Goal: Information Seeking & Learning: Learn about a topic

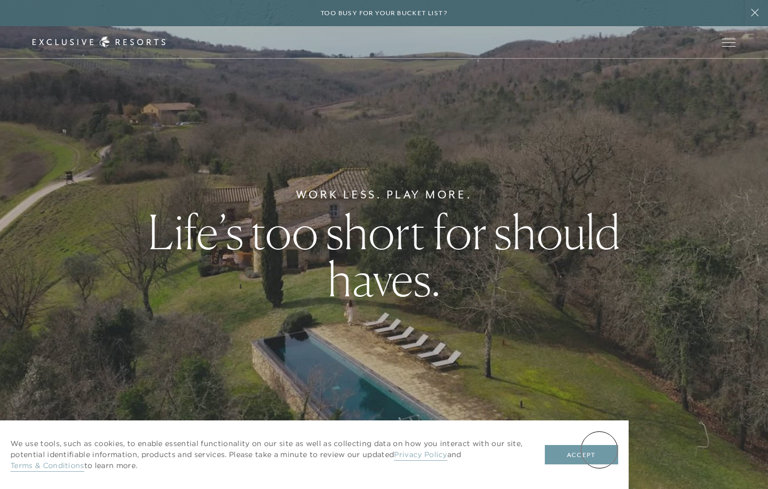
click at [599, 451] on button "Accept" at bounding box center [581, 455] width 73 height 20
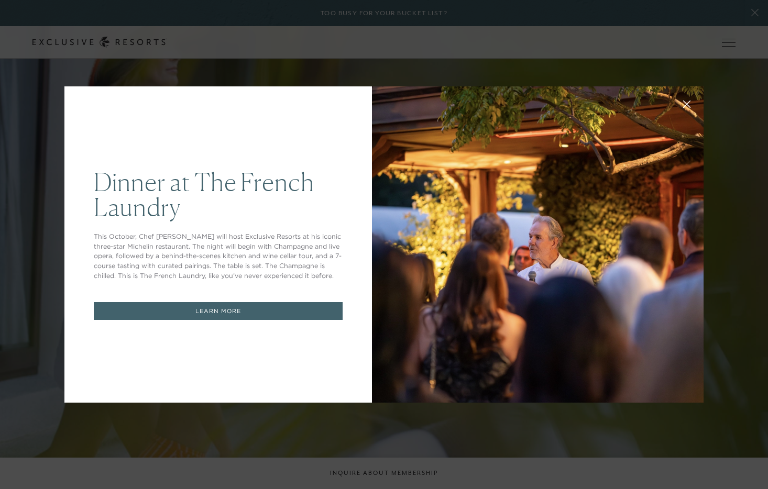
click at [686, 99] on button at bounding box center [686, 103] width 25 height 25
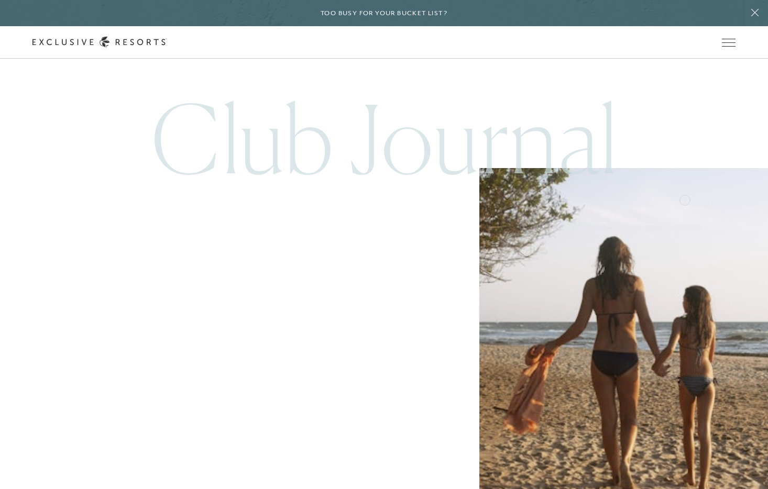
scroll to position [4424, 0]
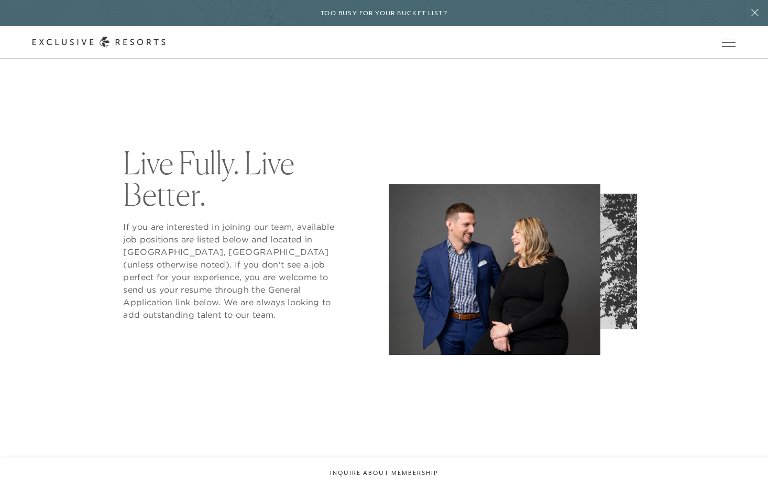
scroll to position [495, 0]
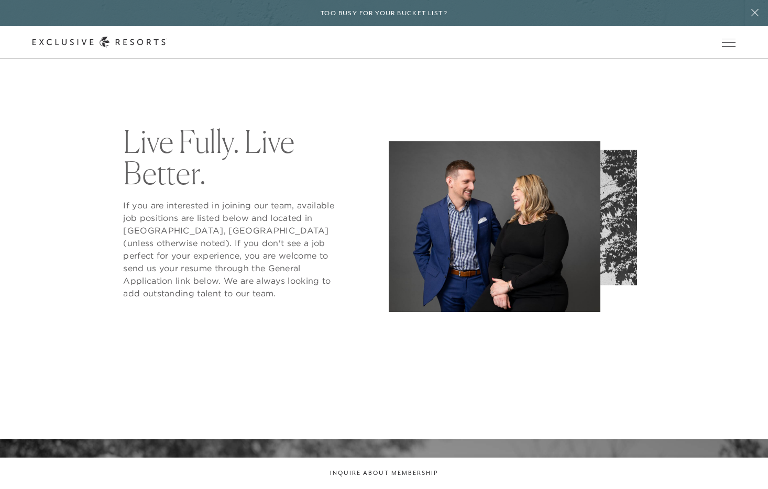
click at [613, 245] on img at bounding box center [553, 218] width 168 height 136
click at [662, 236] on div "Live Fully. Live Better." at bounding box center [384, 217] width 609 height 236
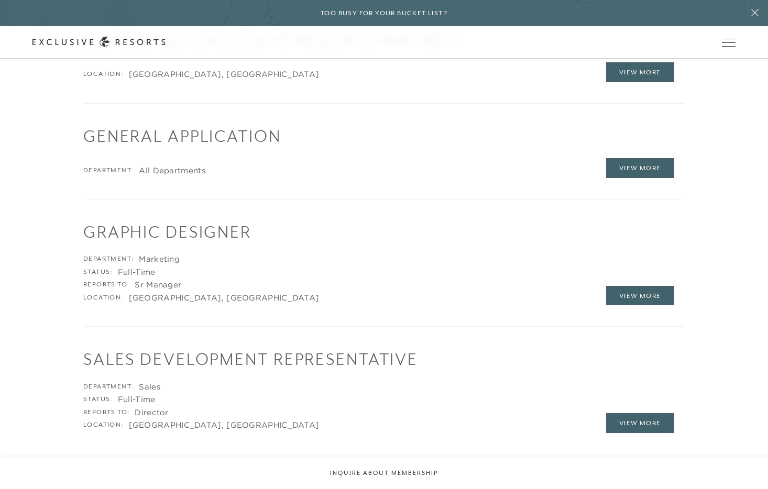
scroll to position [1560, 0]
click at [638, 293] on link "View More" at bounding box center [640, 296] width 68 height 20
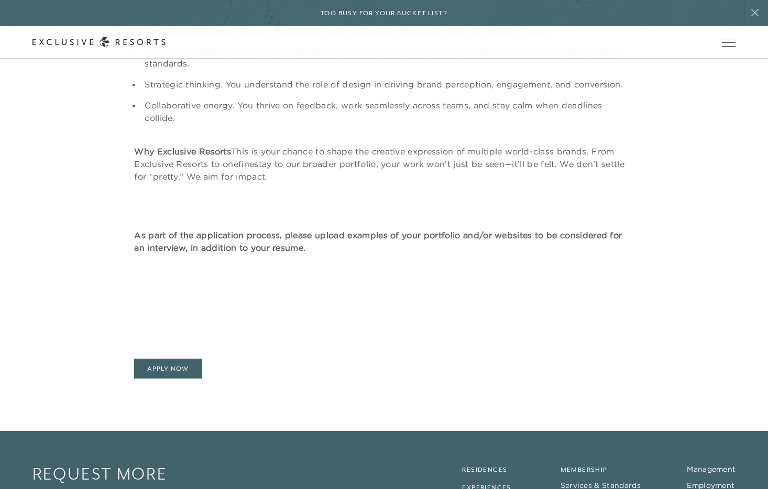
scroll to position [806, 0]
